Goal: Information Seeking & Learning: Understand process/instructions

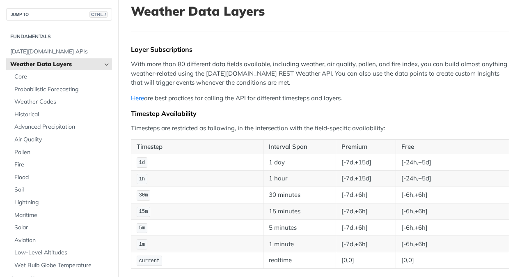
scroll to position [53, 0]
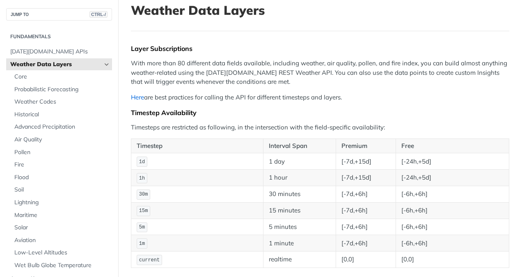
click at [140, 96] on link "Here" at bounding box center [137, 97] width 13 height 8
click at [382, 99] on p "Here are best practices for calling the API for different timesteps and layers." at bounding box center [320, 97] width 379 height 9
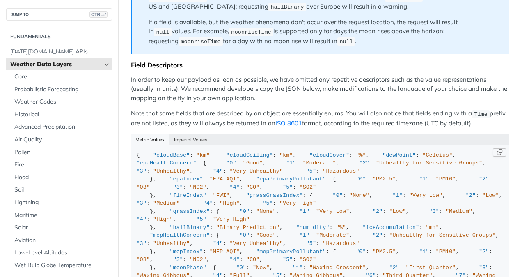
scroll to position [787, 0]
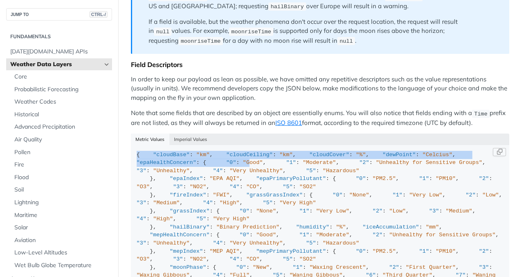
drag, startPoint x: 133, startPoint y: 147, endPoint x: 176, endPoint y: 197, distance: 66.1
click at [176, 197] on code "{ "cloudBase" : "km" , "cloudCeiling" : "km" , "cloudCover" : "%" , "dewPoint" …" at bounding box center [320, 269] width 379 height 249
drag, startPoint x: 176, startPoint y: 197, endPoint x: 286, endPoint y: 190, distance: 110.2
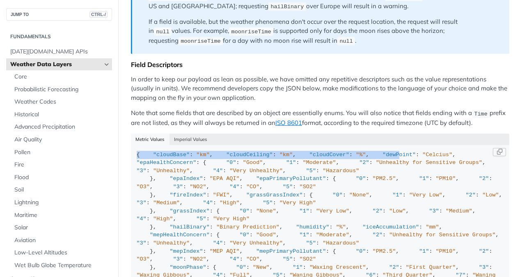
drag, startPoint x: 136, startPoint y: 145, endPoint x: 164, endPoint y: 180, distance: 44.7
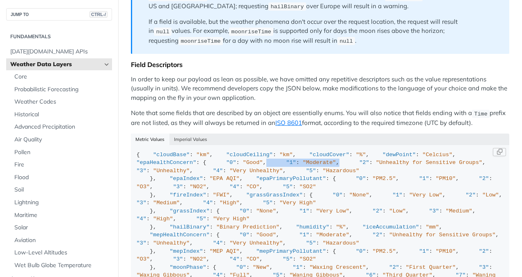
drag, startPoint x: 164, startPoint y: 180, endPoint x: 223, endPoint y: 199, distance: 62.1
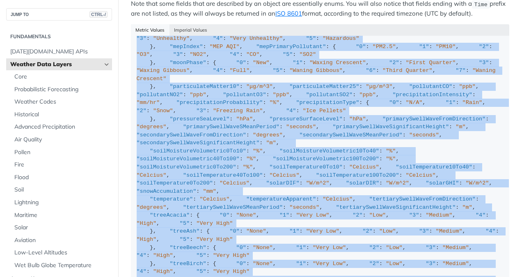
scroll to position [252, 0]
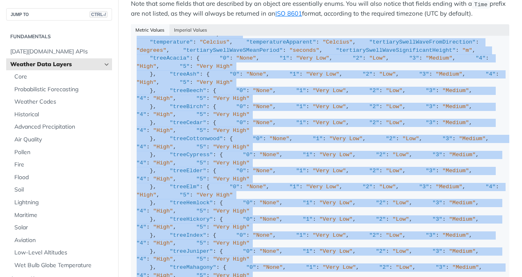
drag, startPoint x: 137, startPoint y: 145, endPoint x: 204, endPoint y: 291, distance: 160.5
click at [204, 276] on html "Jump to Content Reference Recipes FAQs Help Center Blog API Status Recipes Refe…" at bounding box center [261, 138] width 522 height 277
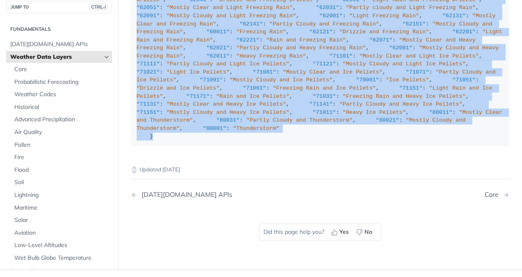
scroll to position [982, 0]
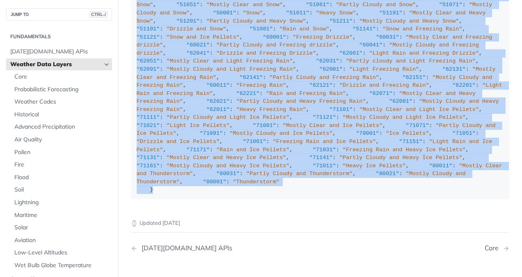
copy div "{ "cloudBase" : "km" , "cloudCeiling" : "km" , "cloudCover" : "%" , "dewPoint" …"
